Goal: Check status: Check status

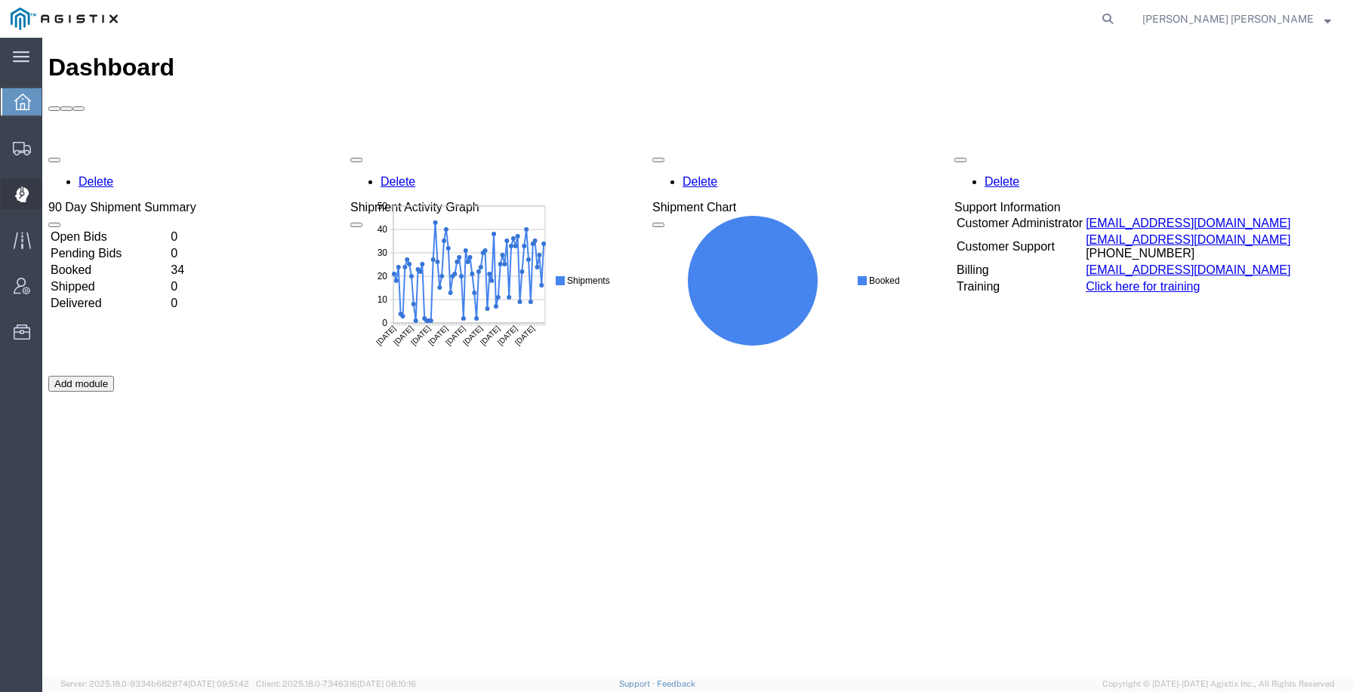
click at [18, 189] on icon at bounding box center [21, 194] width 14 height 15
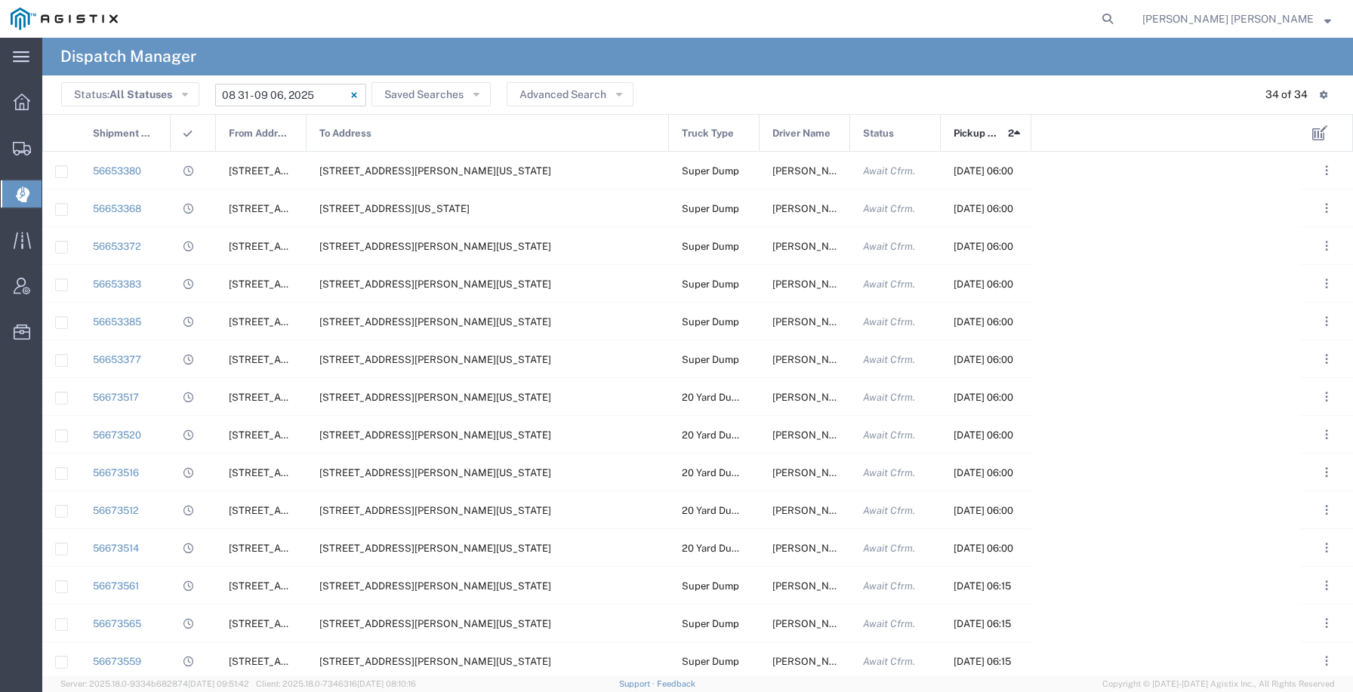
click at [280, 97] on input "[DATE] - [DATE]" at bounding box center [290, 95] width 151 height 23
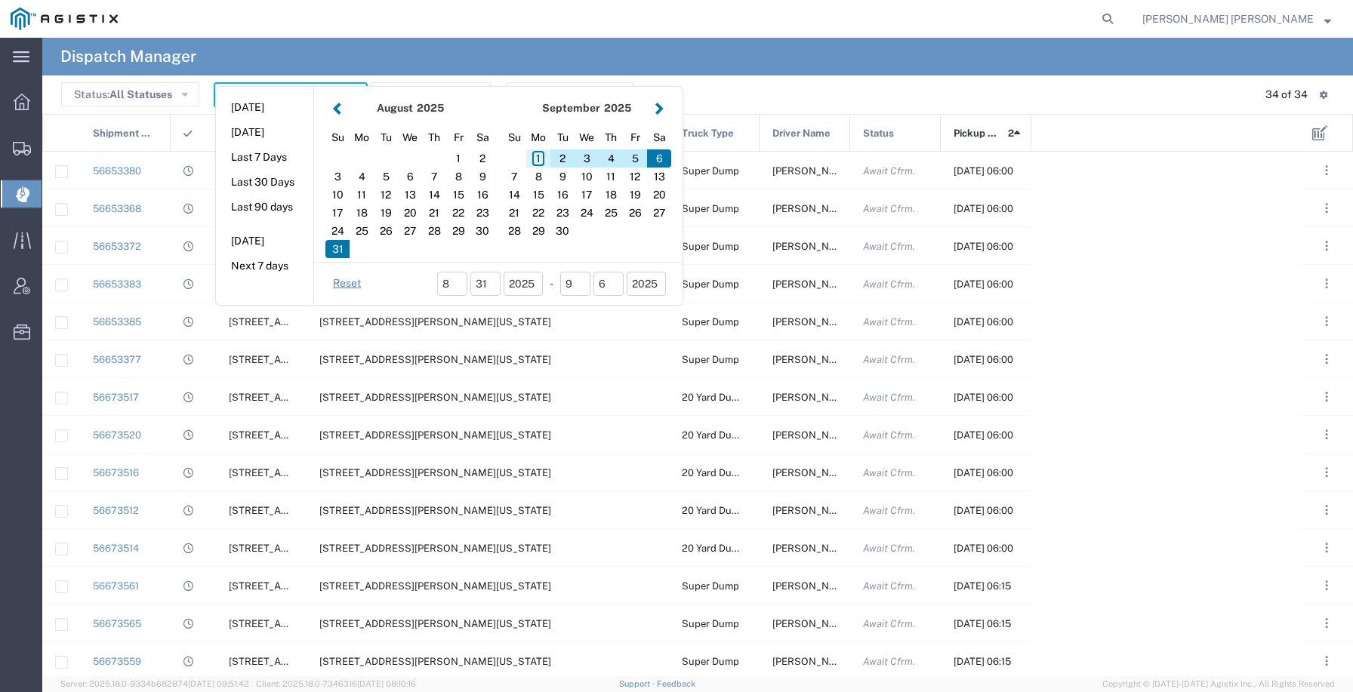
click at [537, 157] on div "1" at bounding box center [538, 159] width 24 height 18
type input "[DATE]"
type input "[DATE] - [DATE]"
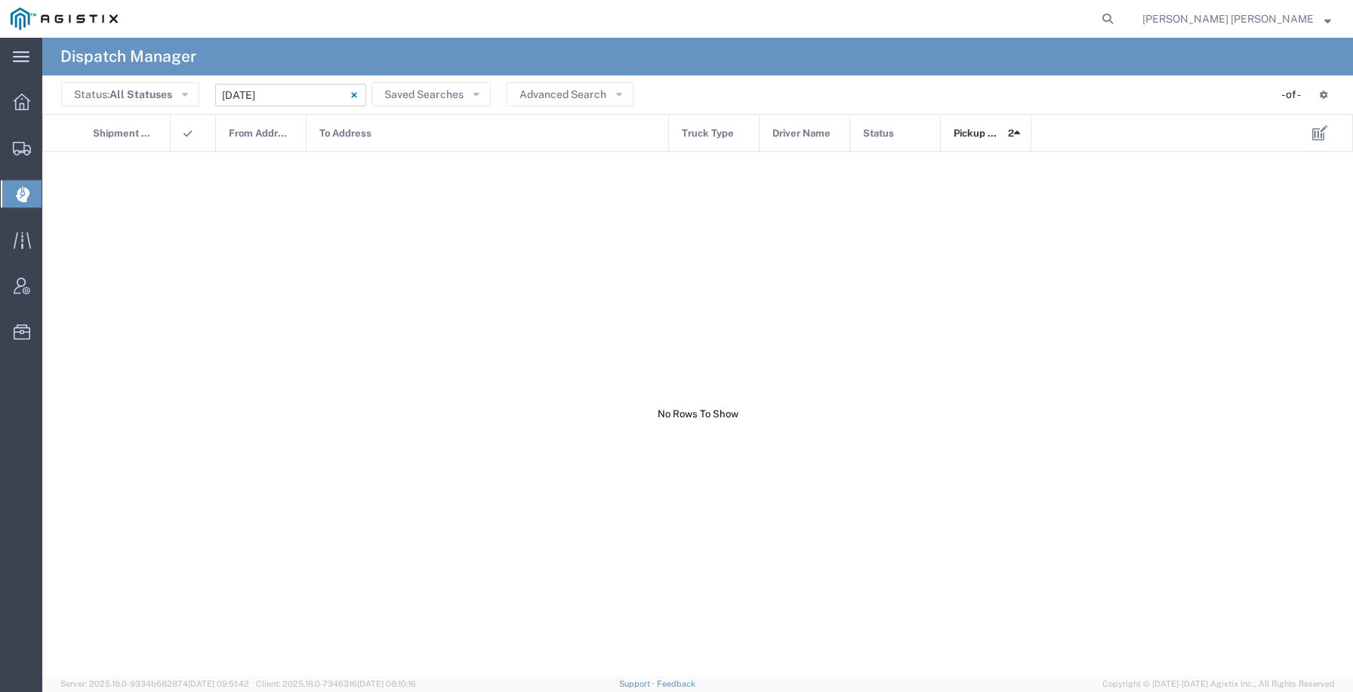
click at [311, 93] on input "[DATE] - [DATE]" at bounding box center [290, 95] width 151 height 23
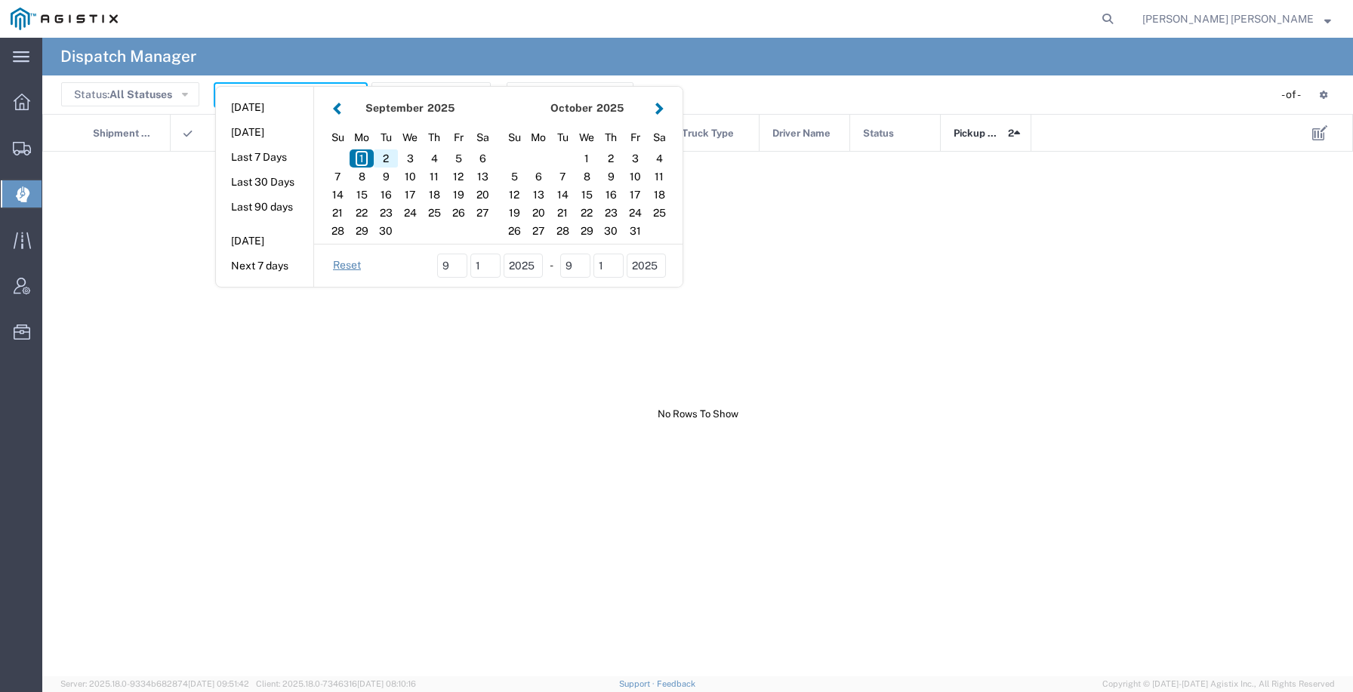
click at [387, 153] on div "2" at bounding box center [386, 159] width 24 height 18
type input "[DATE]"
type input "[DATE] - [DATE]"
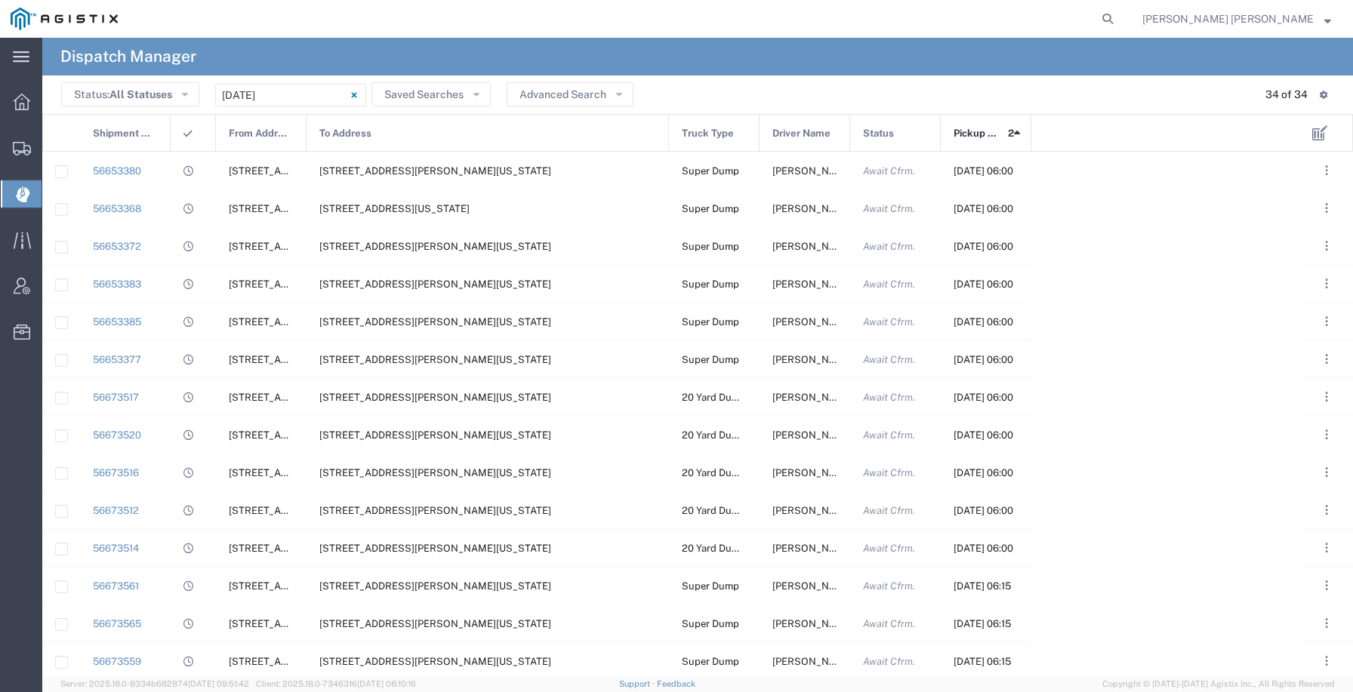
click at [464, 121] on div "To Address" at bounding box center [488, 134] width 362 height 38
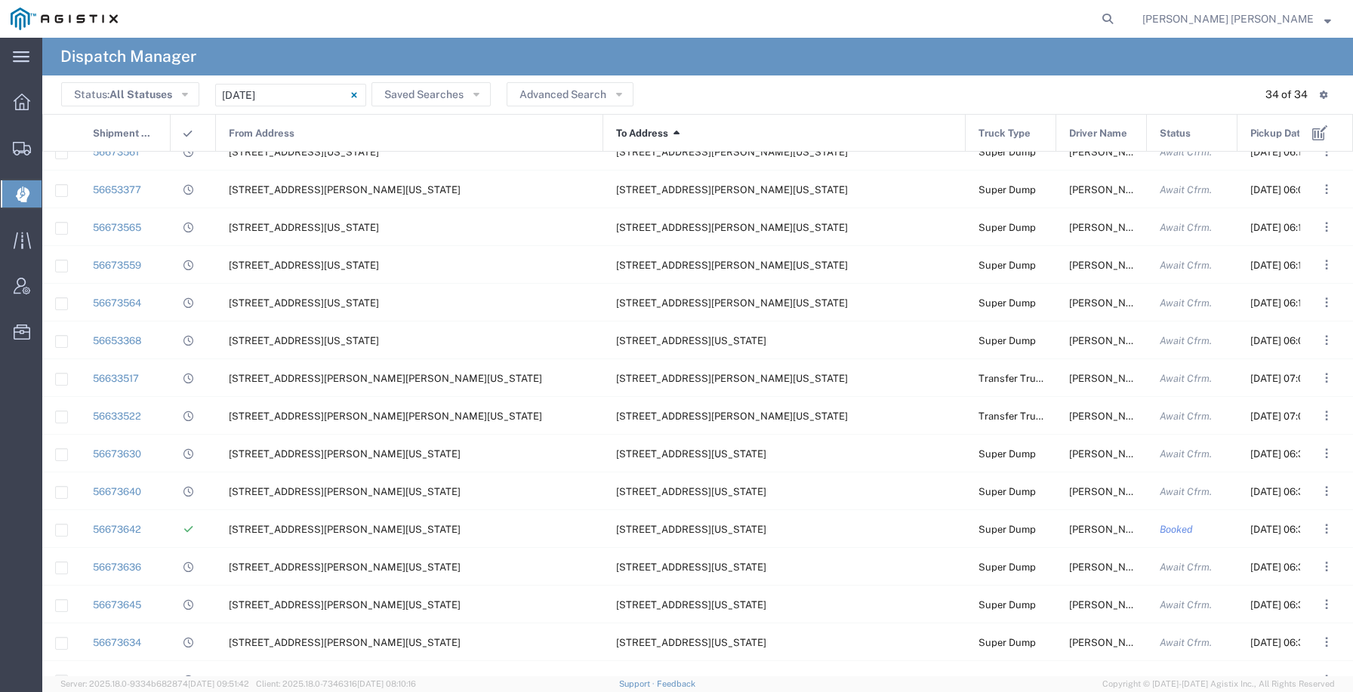
drag, startPoint x: 304, startPoint y: 136, endPoint x: 636, endPoint y: 159, distance: 333.1
click at [634, 160] on div "Shipment No. From Address To Address 1 Truck Type Driver Name Status Pickup Dat…" at bounding box center [697, 395] width 1311 height 563
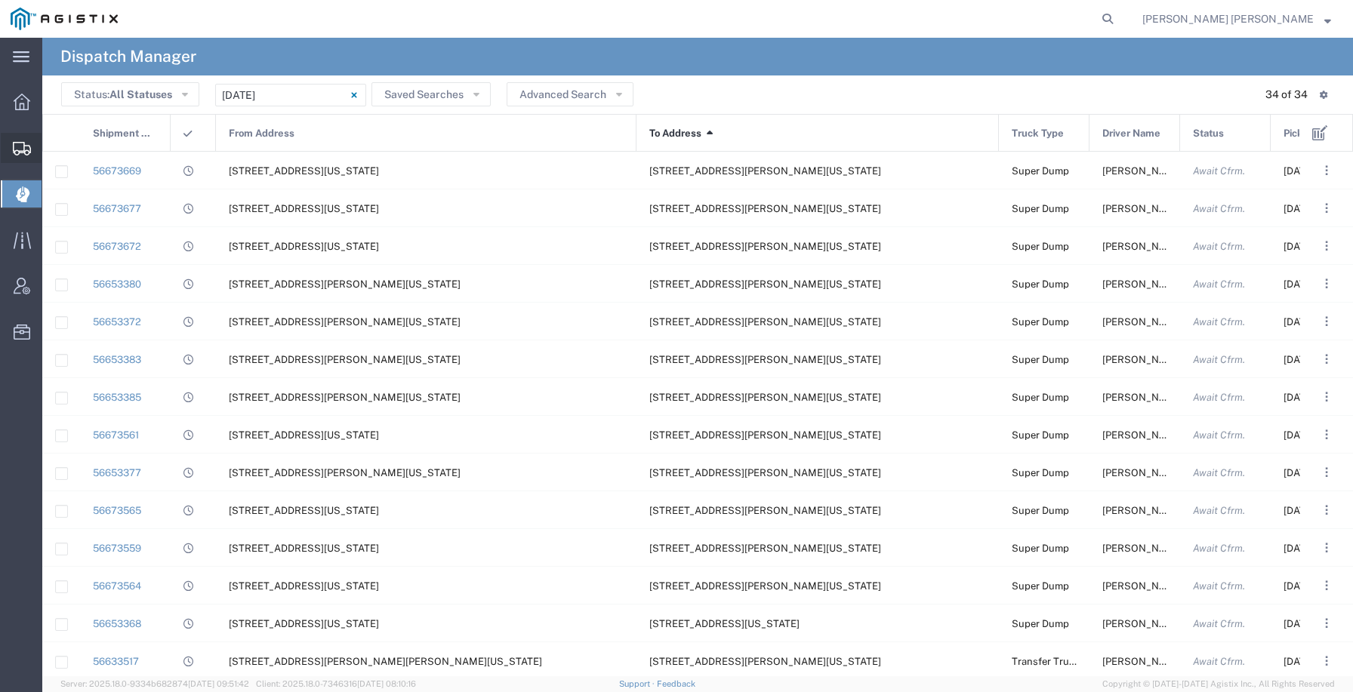
click at [21, 150] on icon at bounding box center [22, 149] width 18 height 14
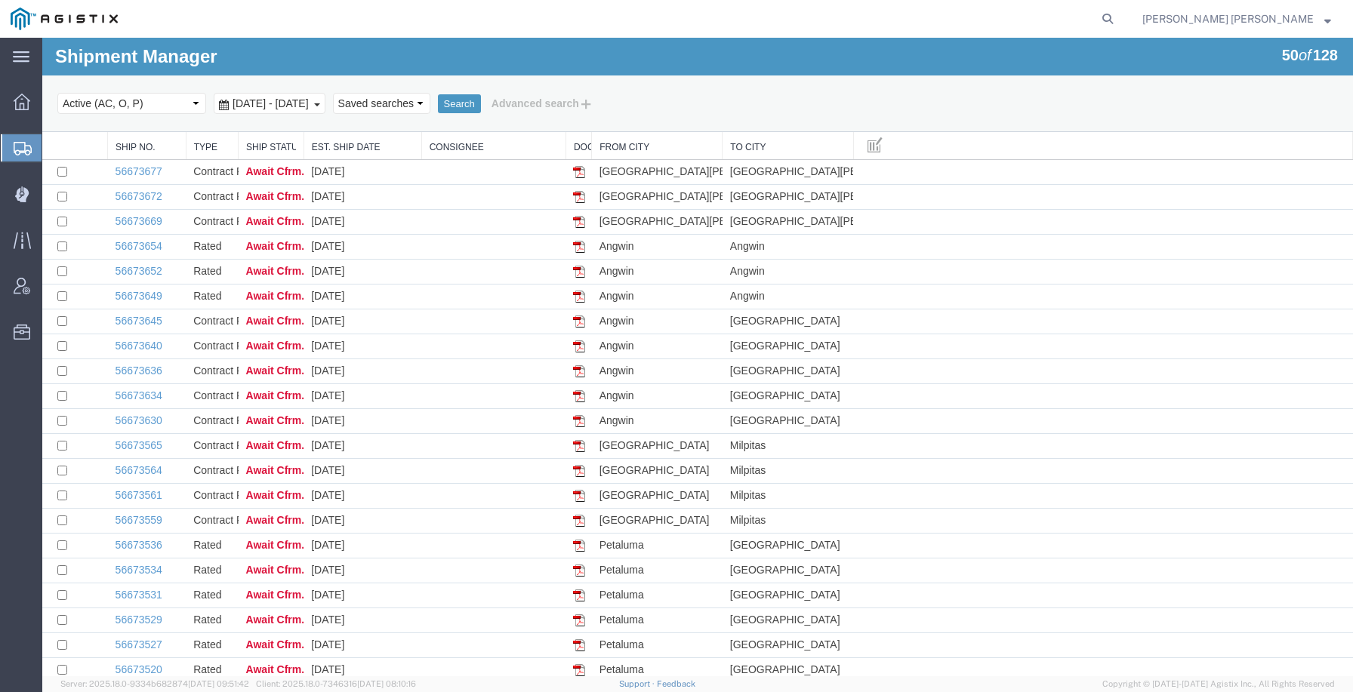
click at [174, 86] on div "Search Select status Active (AC, O, P) All Approved Awaiting Confirmation (AC) …" at bounding box center [697, 104] width 1311 height 57
click at [165, 106] on select "Select status Active (AC, O, P) All Approved Awaiting Confirmation (AC) Booked …" at bounding box center [131, 103] width 149 height 21
select select "ALL"
click at [57, 93] on select "Select status Active (AC, O, P) All Approved Awaiting Confirmation (AC) Booked …" at bounding box center [131, 103] width 149 height 21
click at [313, 100] on span "[DATE] - [DATE]" at bounding box center [271, 103] width 84 height 12
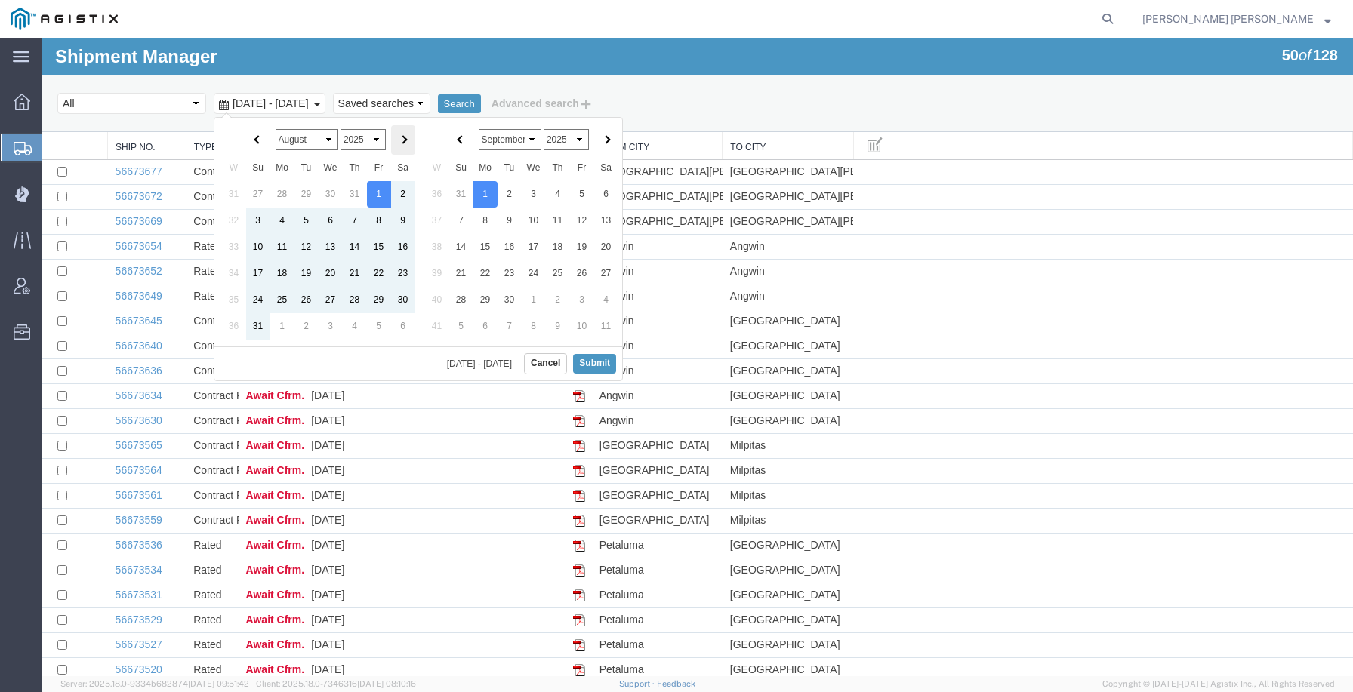
click at [403, 144] on th at bounding box center [403, 139] width 24 height 29
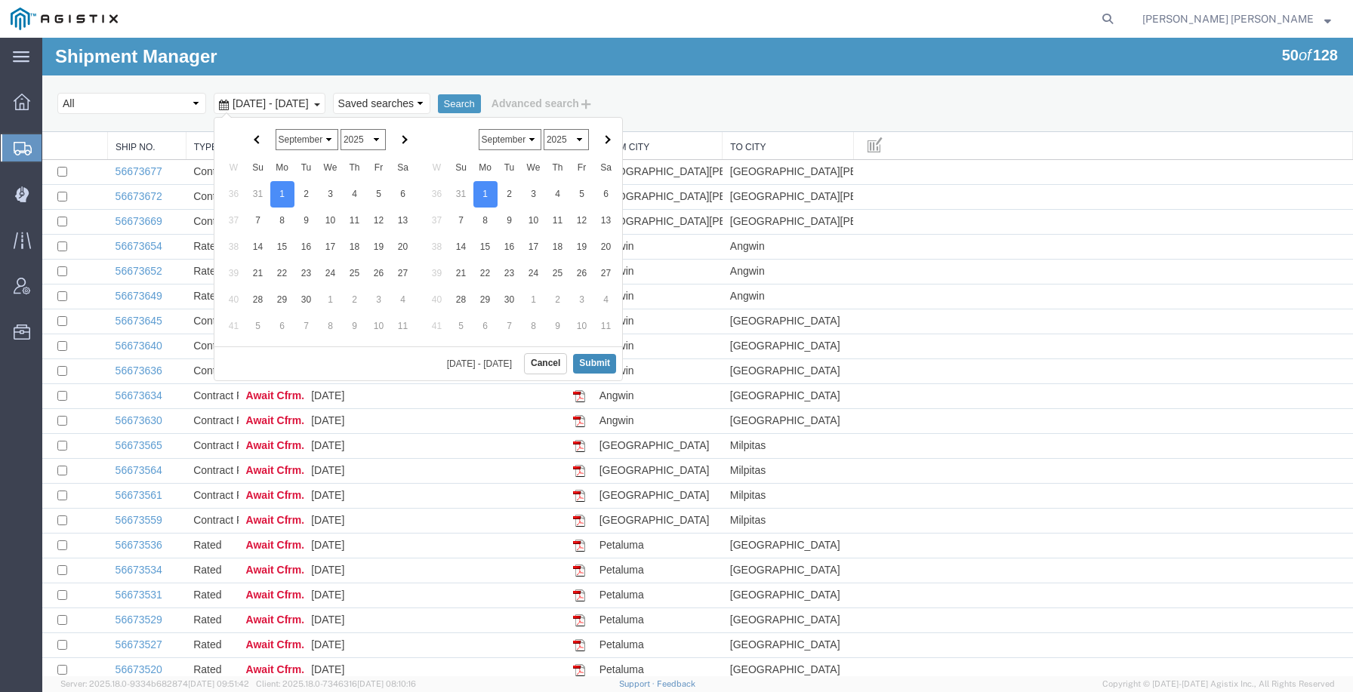
click at [597, 357] on button "Submit" at bounding box center [594, 363] width 43 height 19
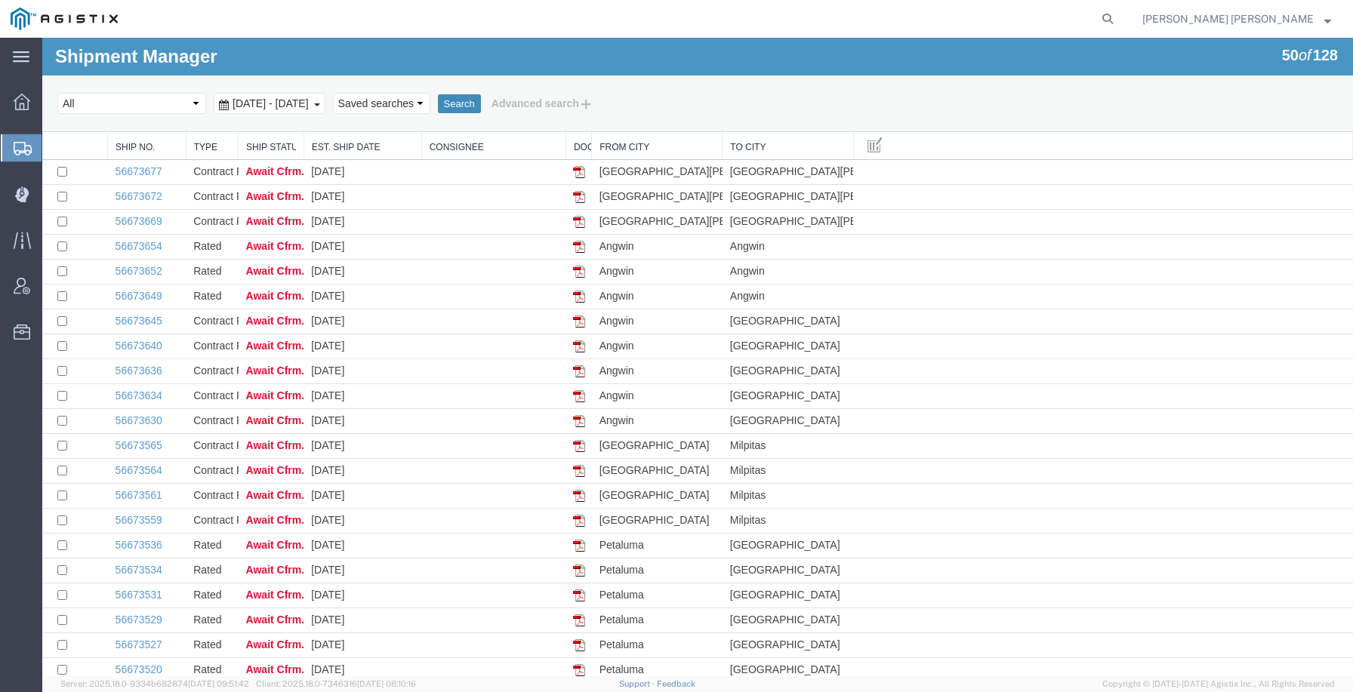
click at [481, 99] on button "Search" at bounding box center [459, 104] width 43 height 20
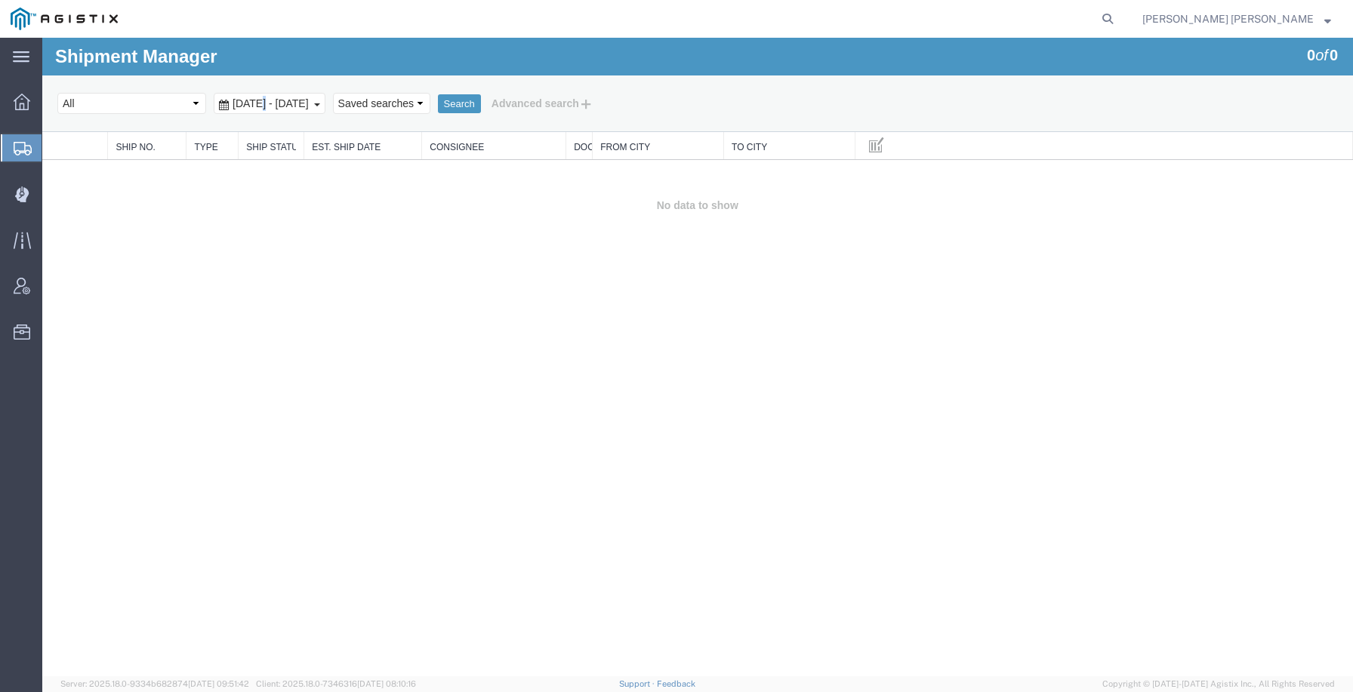
click at [263, 106] on span "[DATE] - [DATE]" at bounding box center [271, 103] width 84 height 12
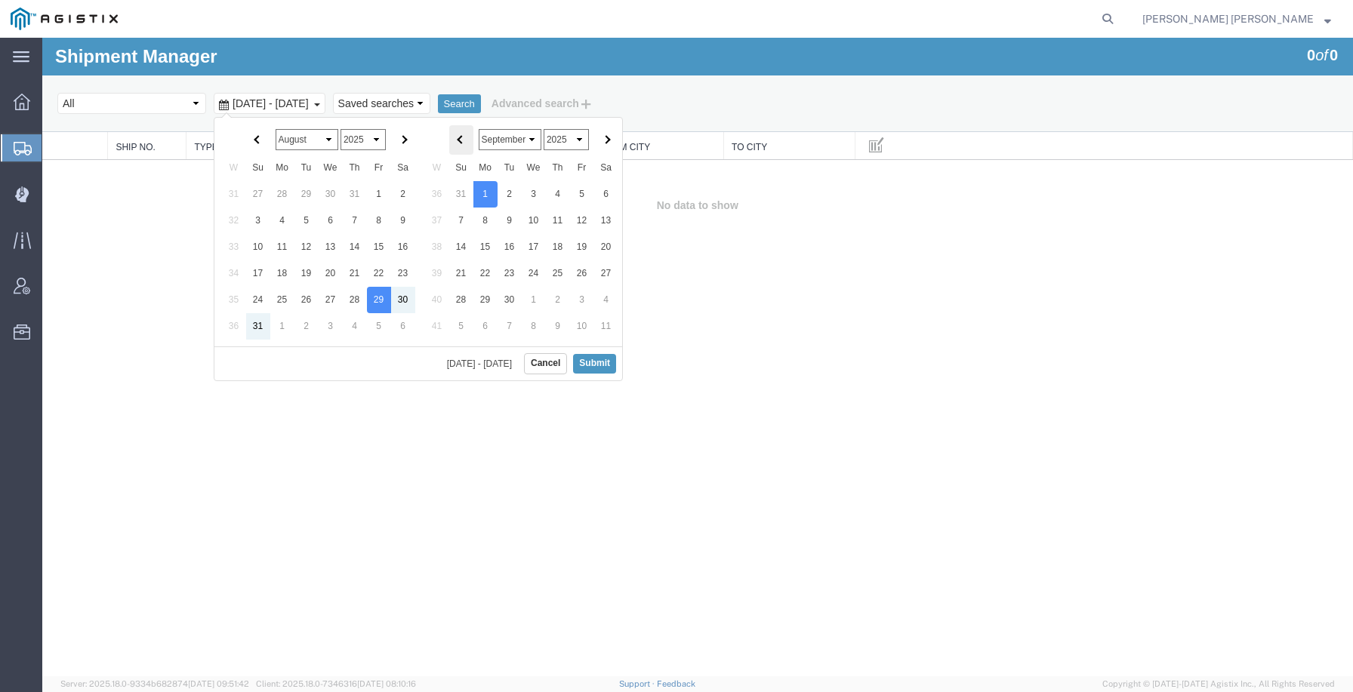
click at [455, 137] on th at bounding box center [461, 139] width 24 height 29
click at [599, 361] on button "Submit" at bounding box center [594, 363] width 43 height 19
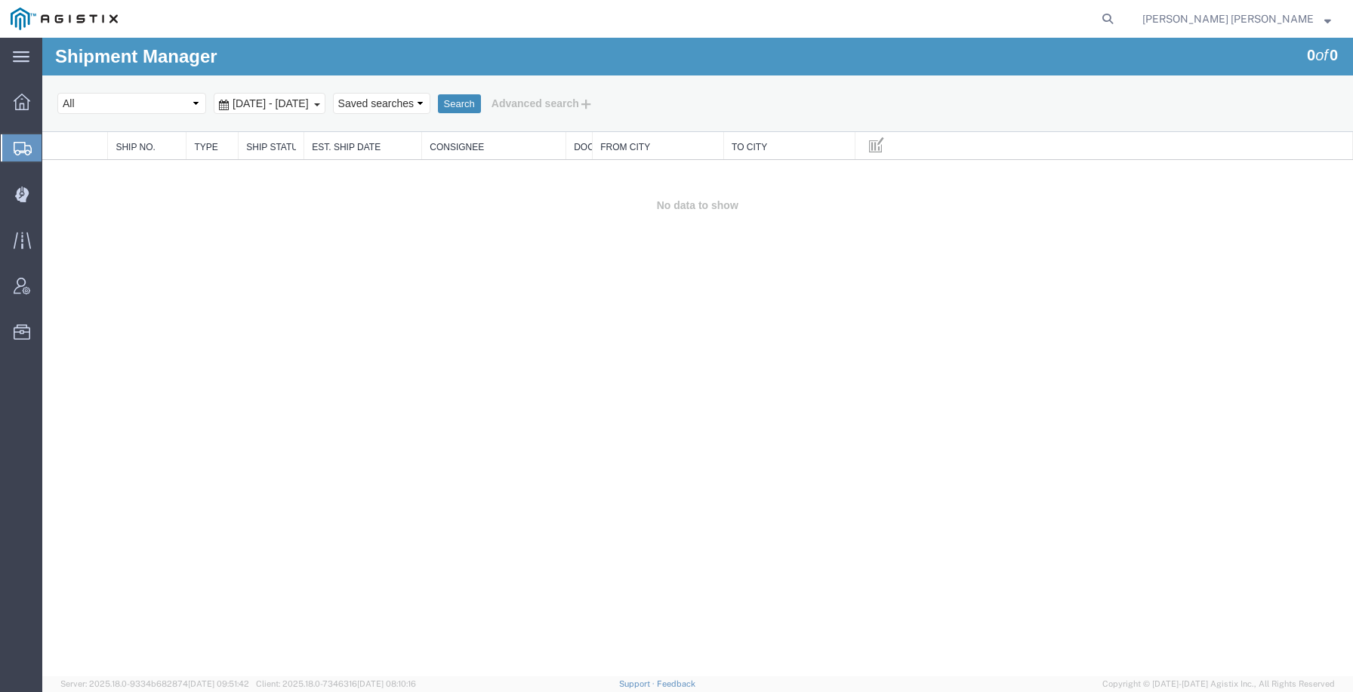
click at [481, 103] on button "Search" at bounding box center [459, 104] width 43 height 20
